Goal: Find specific page/section: Find specific page/section

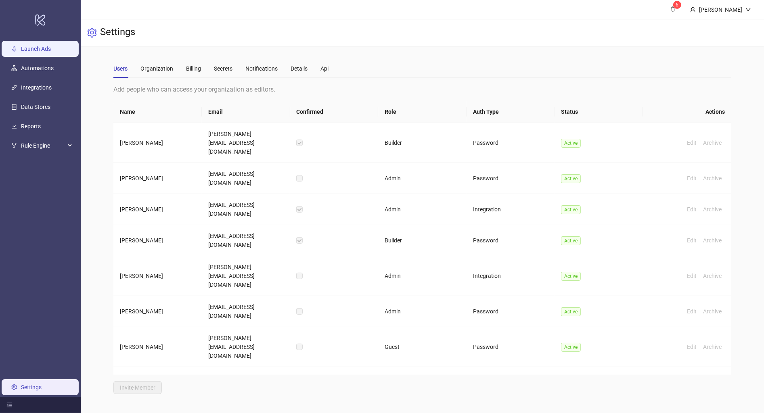
click at [51, 46] on link "Launch Ads" at bounding box center [36, 49] width 30 height 6
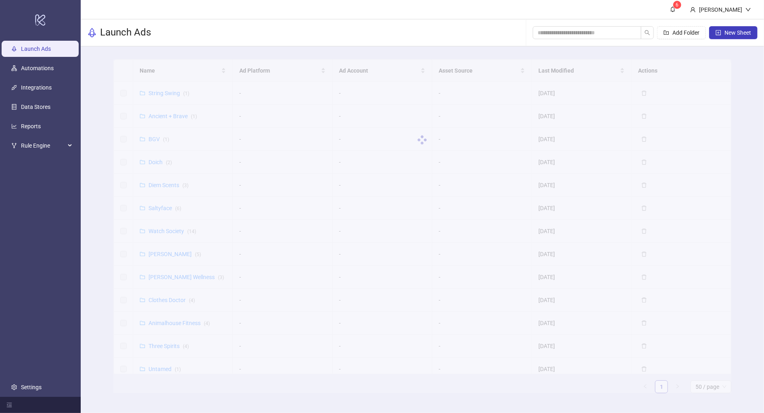
click at [183, 72] on div at bounding box center [422, 139] width 618 height 161
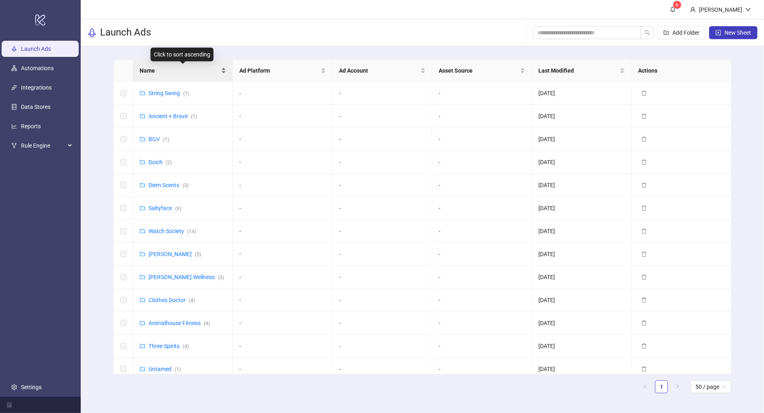
click at [175, 71] on span "Name" at bounding box center [180, 70] width 80 height 9
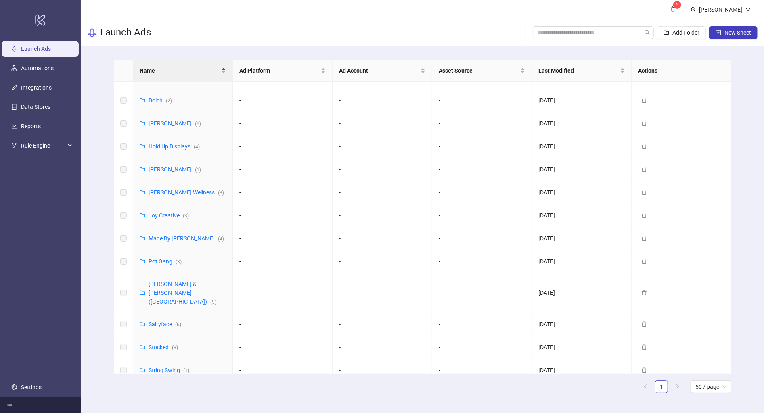
scroll to position [302, 0]
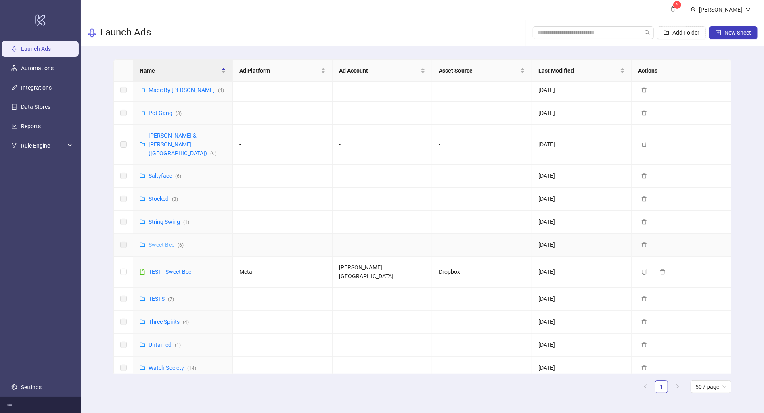
click at [169, 242] on link "Sweet Bee ( 6 )" at bounding box center [165, 245] width 35 height 6
